Goal: Download file/media

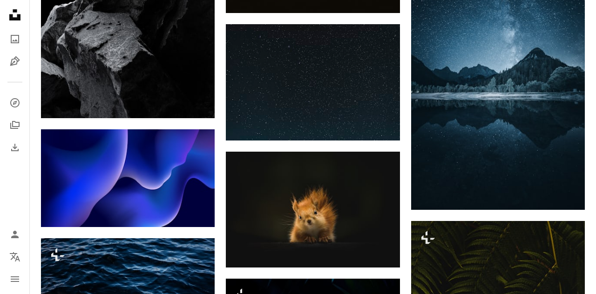
scroll to position [11016, 0]
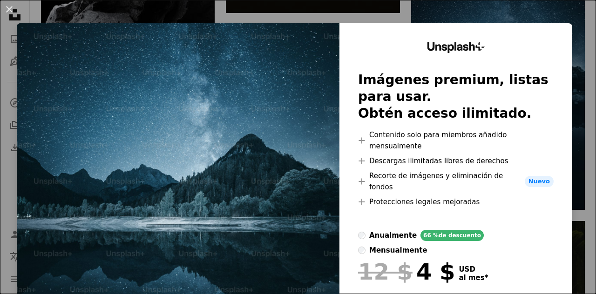
click at [233, 140] on img at bounding box center [178, 193] width 323 height 341
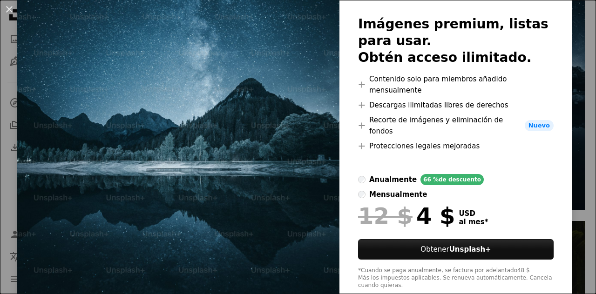
scroll to position [0, 0]
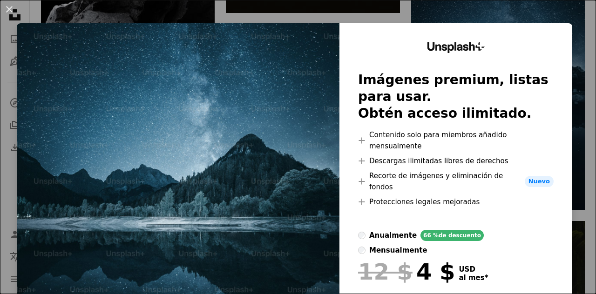
click at [292, 137] on img at bounding box center [178, 193] width 323 height 341
click at [391, 51] on div "Unsplash+ Imágenes premium, listas para usar. Obtén acceso ilimitado. A plus si…" at bounding box center [456, 193] width 233 height 341
click at [306, 69] on img at bounding box center [178, 193] width 323 height 341
click at [269, 89] on img at bounding box center [178, 193] width 323 height 341
click at [261, 96] on img at bounding box center [178, 193] width 323 height 341
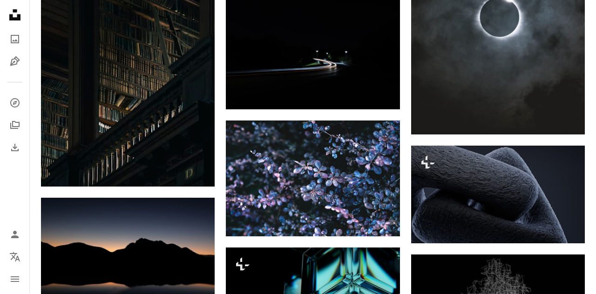
scroll to position [6158, 0]
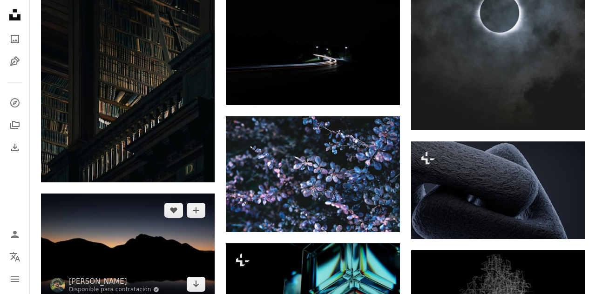
click at [190, 292] on link "Arrow pointing down" at bounding box center [196, 284] width 19 height 15
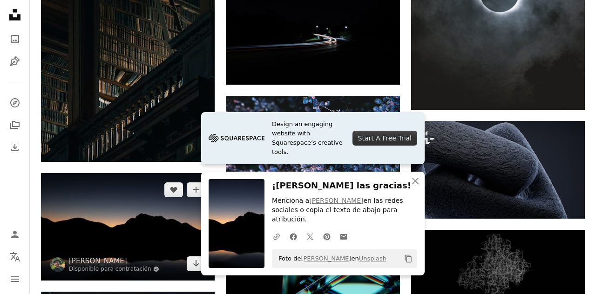
scroll to position [6203, 0]
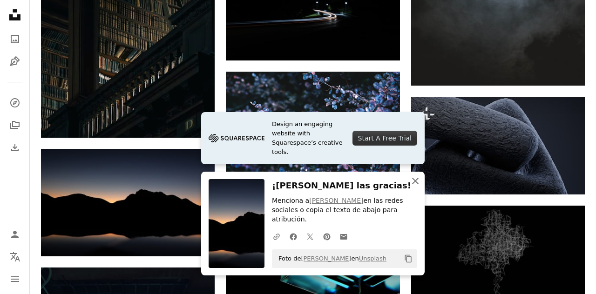
click at [410, 187] on icon "An X shape" at bounding box center [415, 181] width 11 height 11
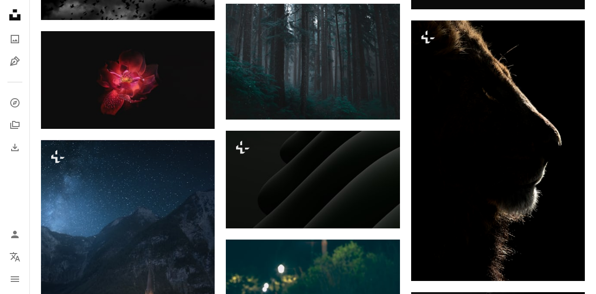
scroll to position [7246, 0]
